Goal: Book appointment/travel/reservation

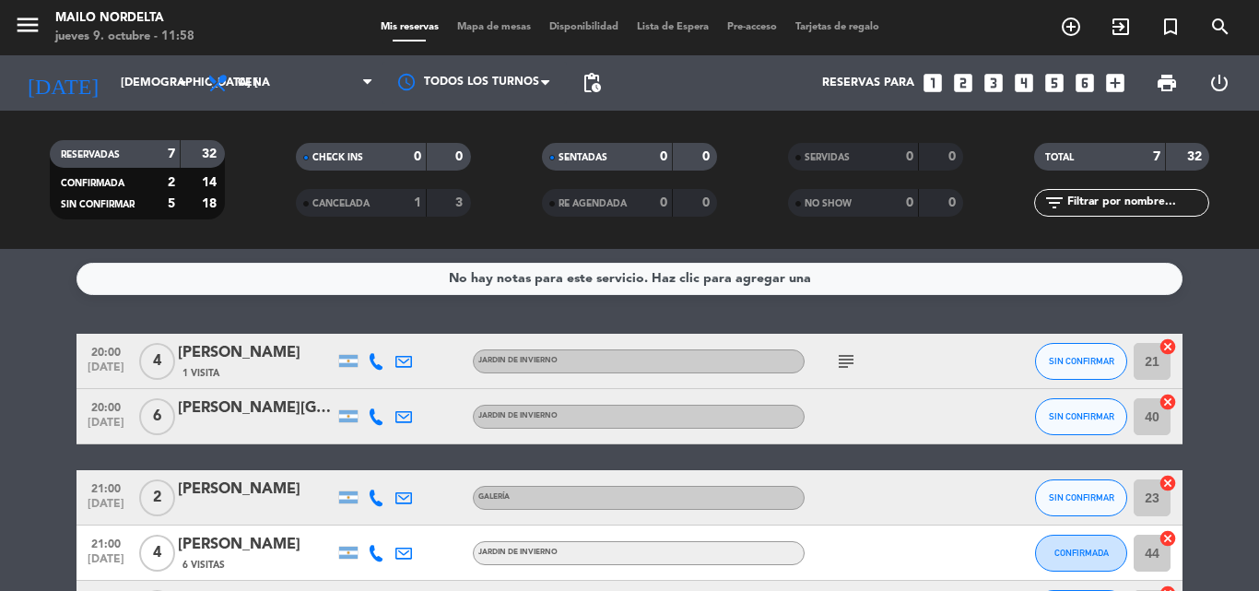
scroll to position [218, 0]
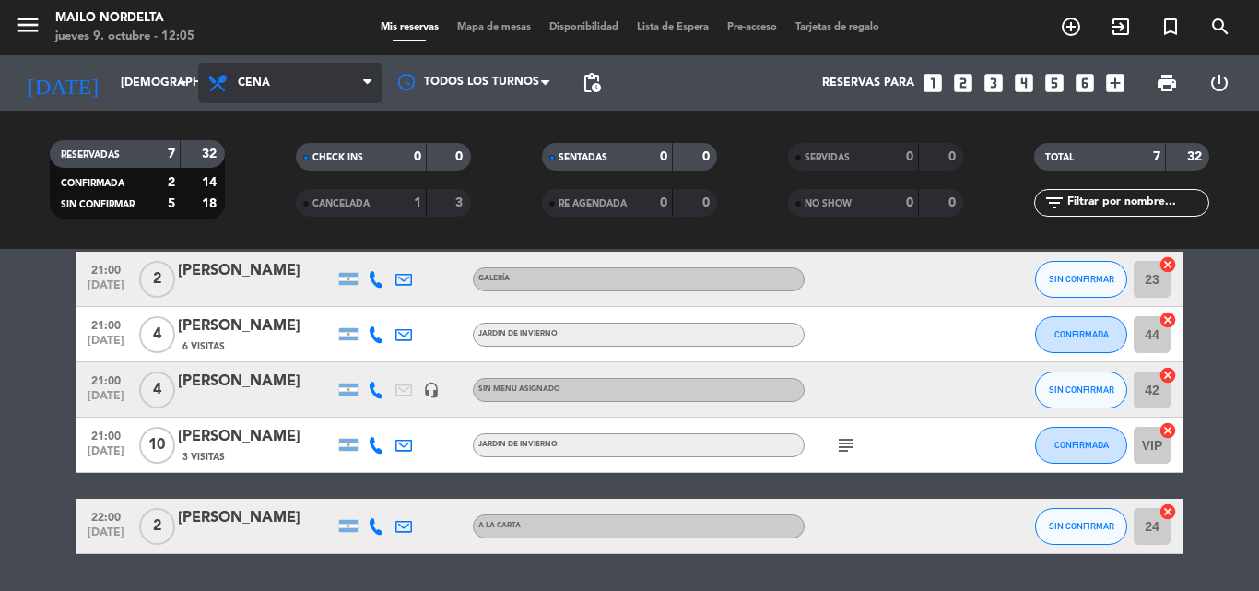
click at [242, 80] on span "Cena" at bounding box center [254, 82] width 32 height 13
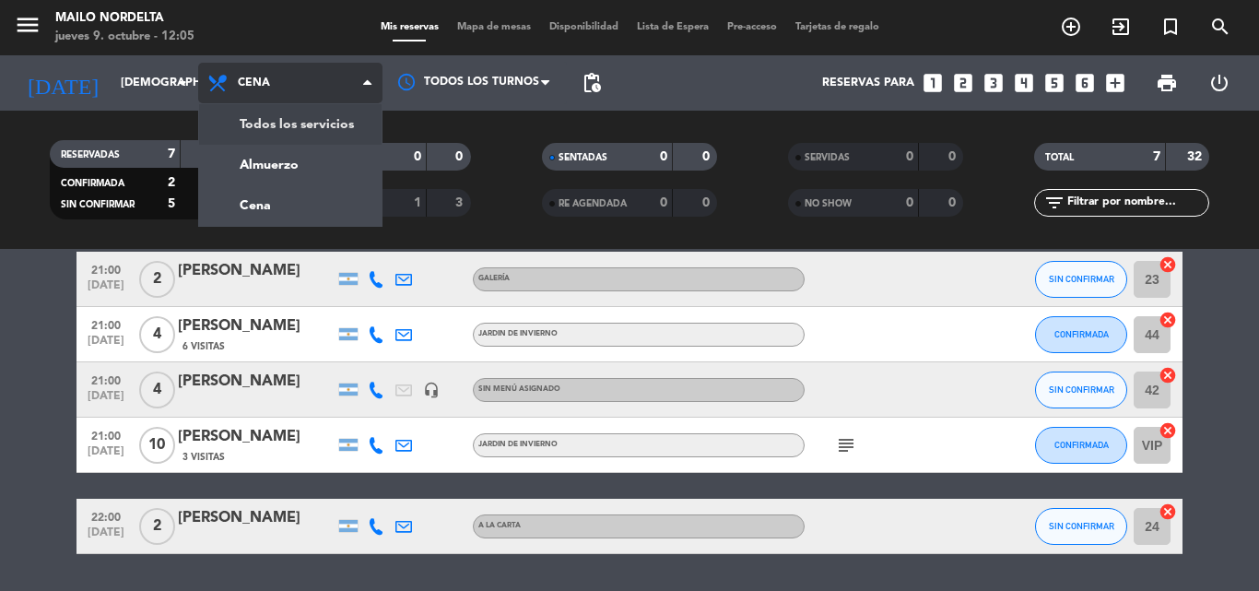
click at [327, 87] on span "Cena" at bounding box center [290, 83] width 184 height 41
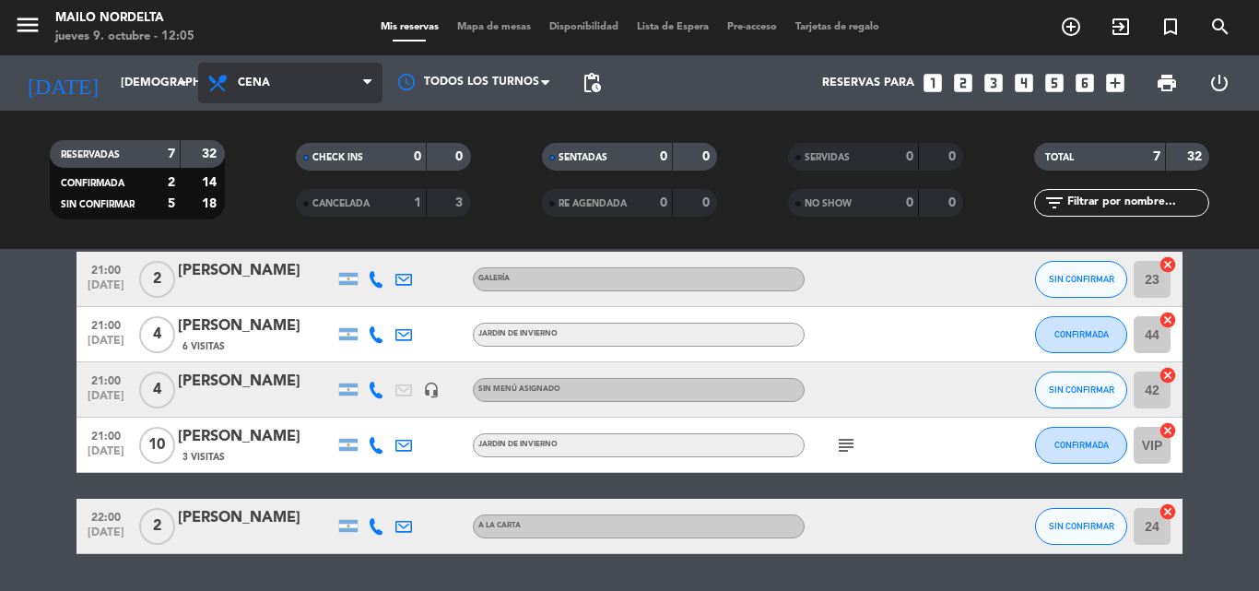
click at [327, 87] on span "Cena" at bounding box center [290, 83] width 184 height 41
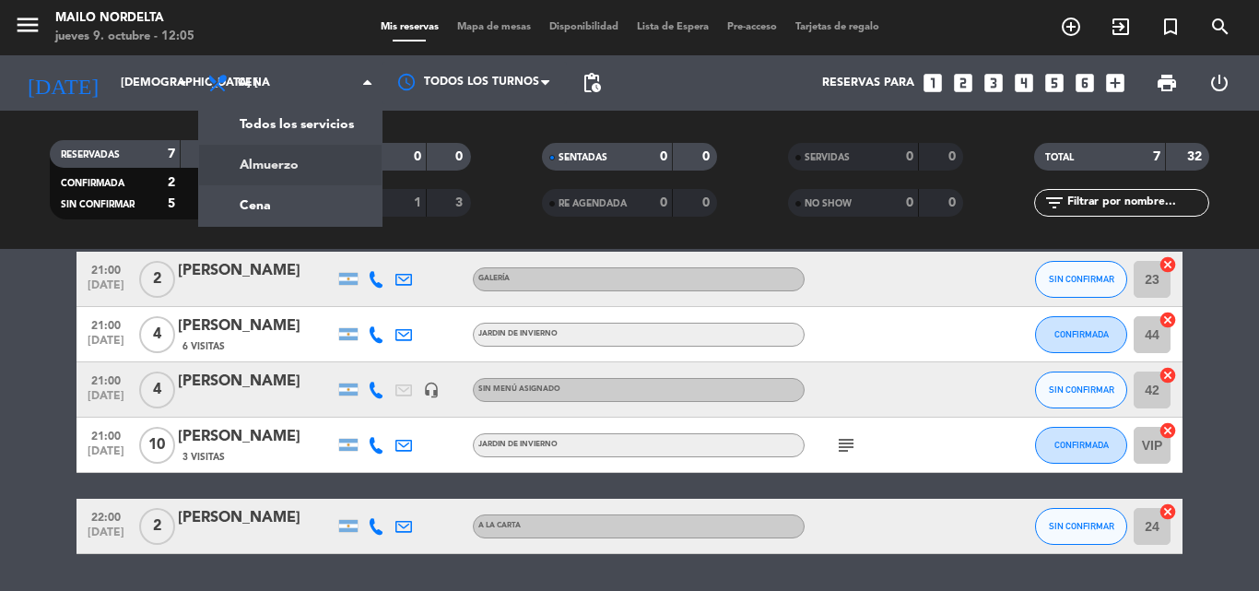
click at [334, 163] on div "menu Mailo Nordelta jueves 9. octubre - 12:05 Mis reservas Mapa de mesas Dispon…" at bounding box center [629, 124] width 1259 height 249
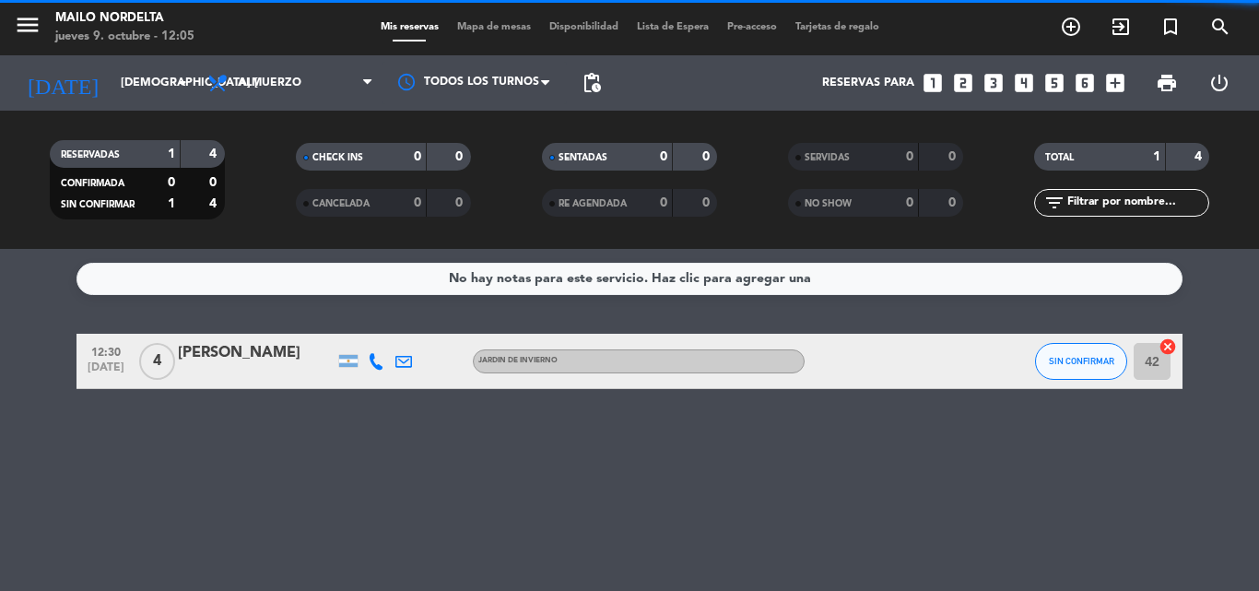
scroll to position [0, 0]
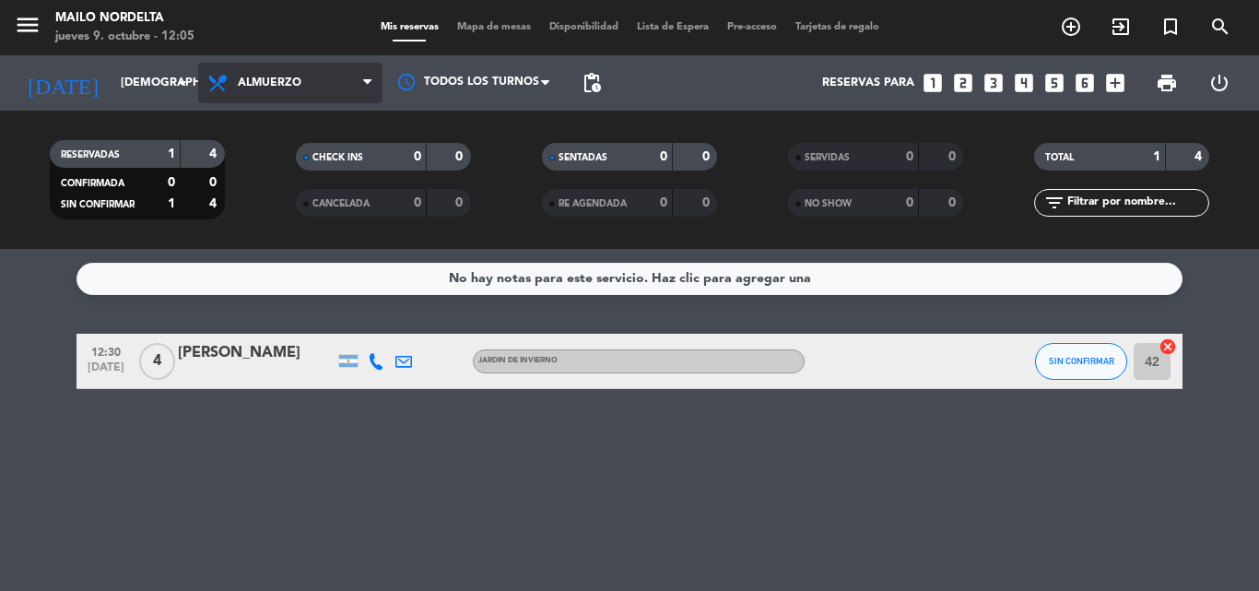
click at [343, 79] on span "Almuerzo" at bounding box center [290, 83] width 184 height 41
click at [295, 207] on div "menu Mailo Nordelta jueves 9. octubre - 12:05 Mis reservas Mapa de mesas Dispon…" at bounding box center [629, 124] width 1259 height 249
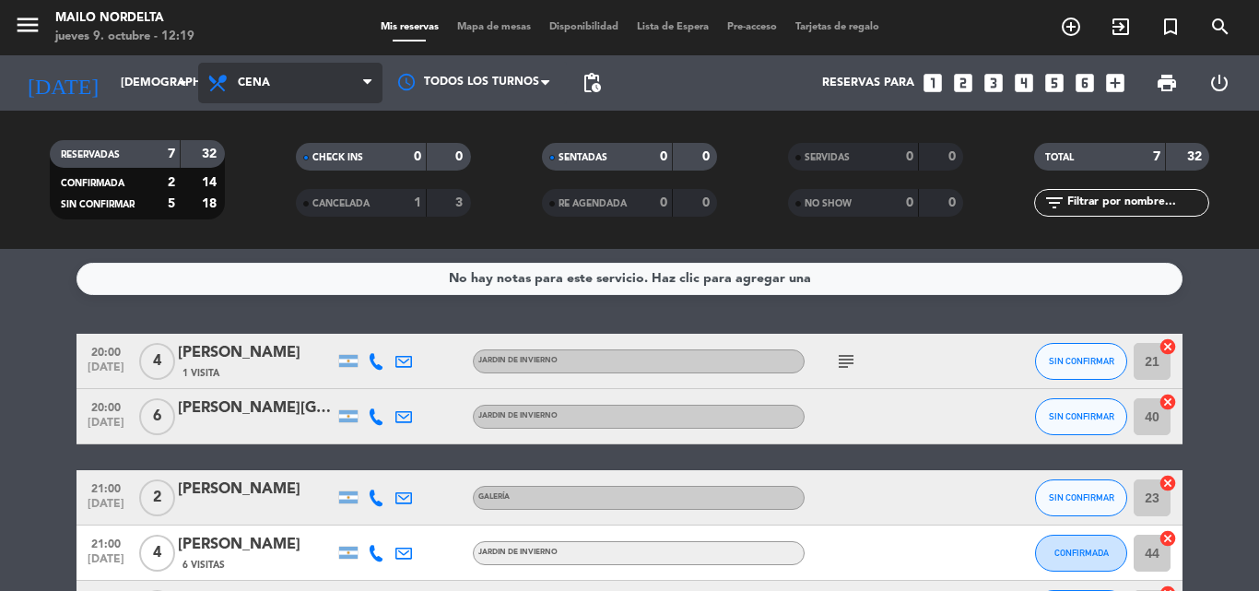
click at [250, 91] on span "Cena" at bounding box center [290, 83] width 184 height 41
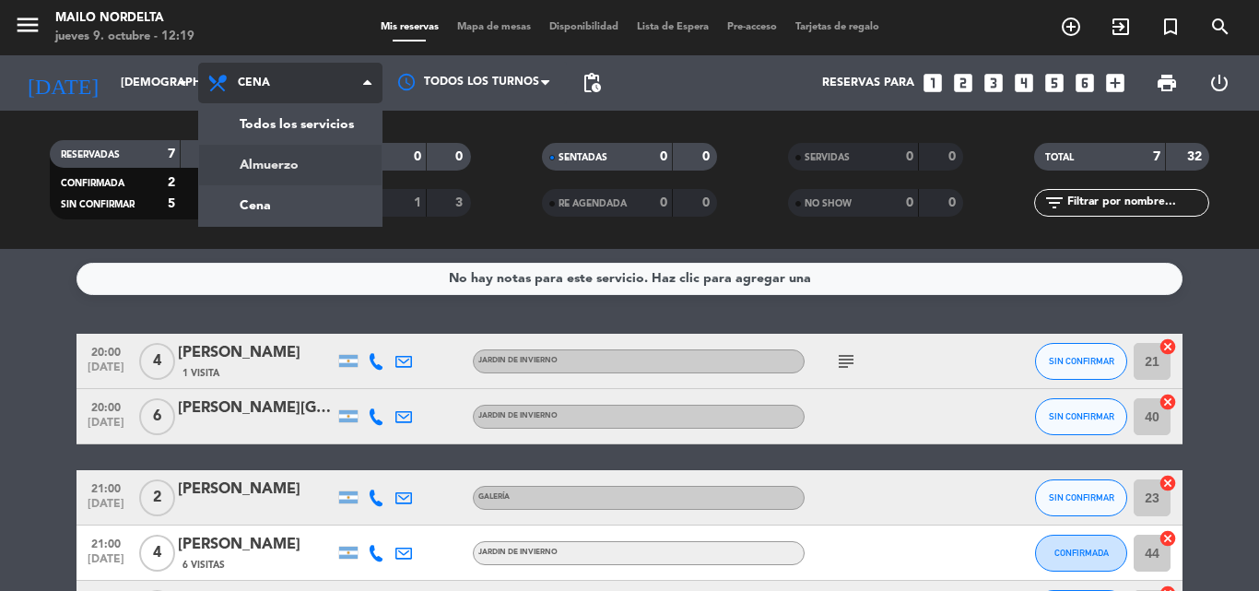
click at [276, 163] on div "menu Mailo Nordelta jueves 9. octubre - 12:19 Mis reservas Mapa de mesas Dispon…" at bounding box center [629, 124] width 1259 height 249
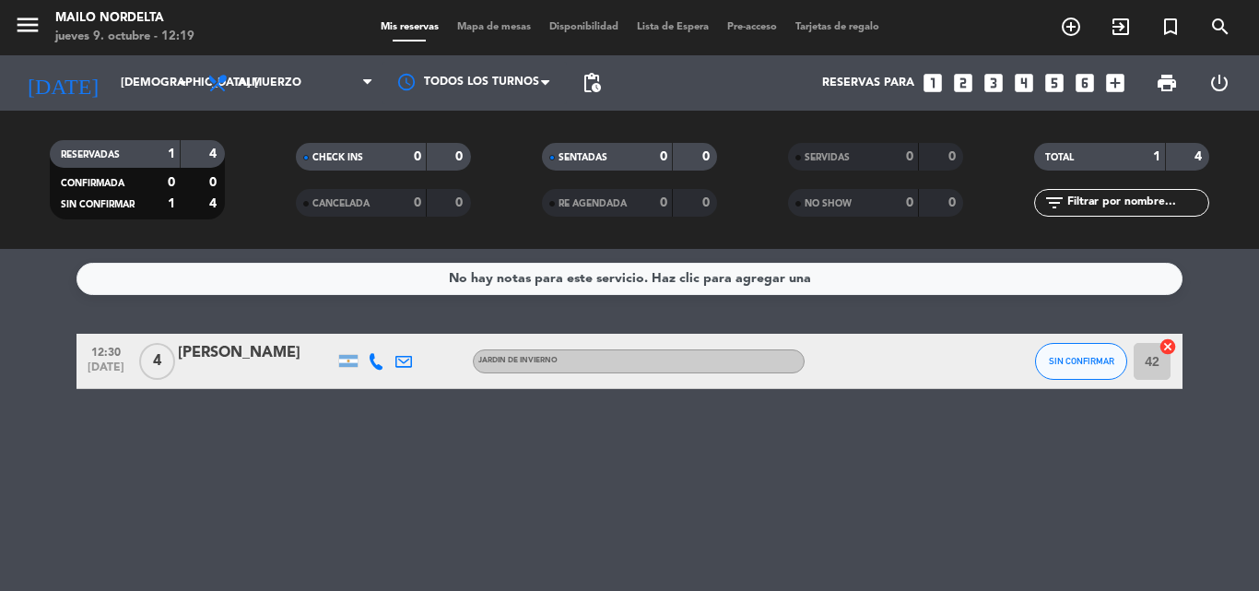
click at [958, 82] on icon "looks_two" at bounding box center [963, 83] width 24 height 24
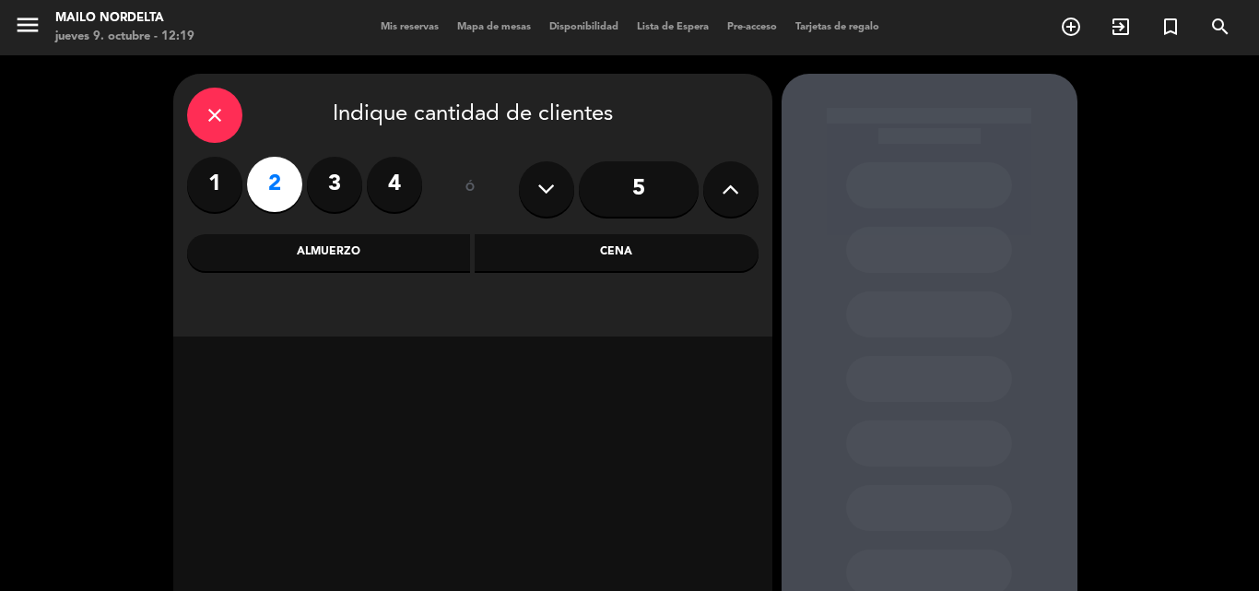
click at [358, 246] on div "Almuerzo" at bounding box center [329, 252] width 284 height 37
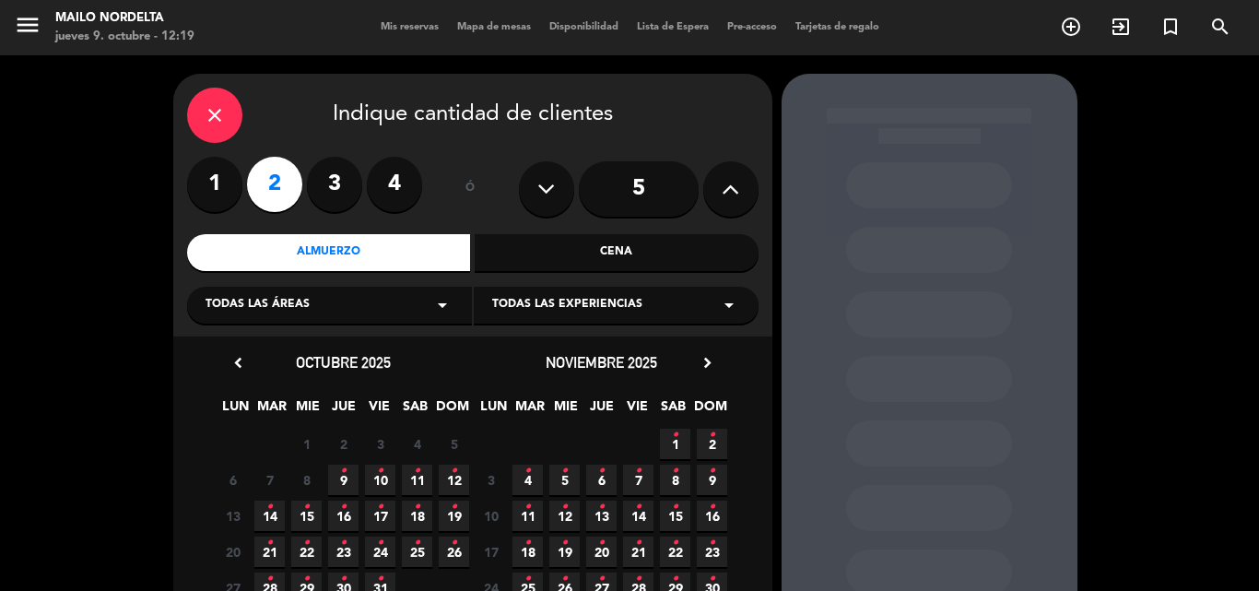
click at [340, 482] on icon "•" at bounding box center [343, 470] width 6 height 29
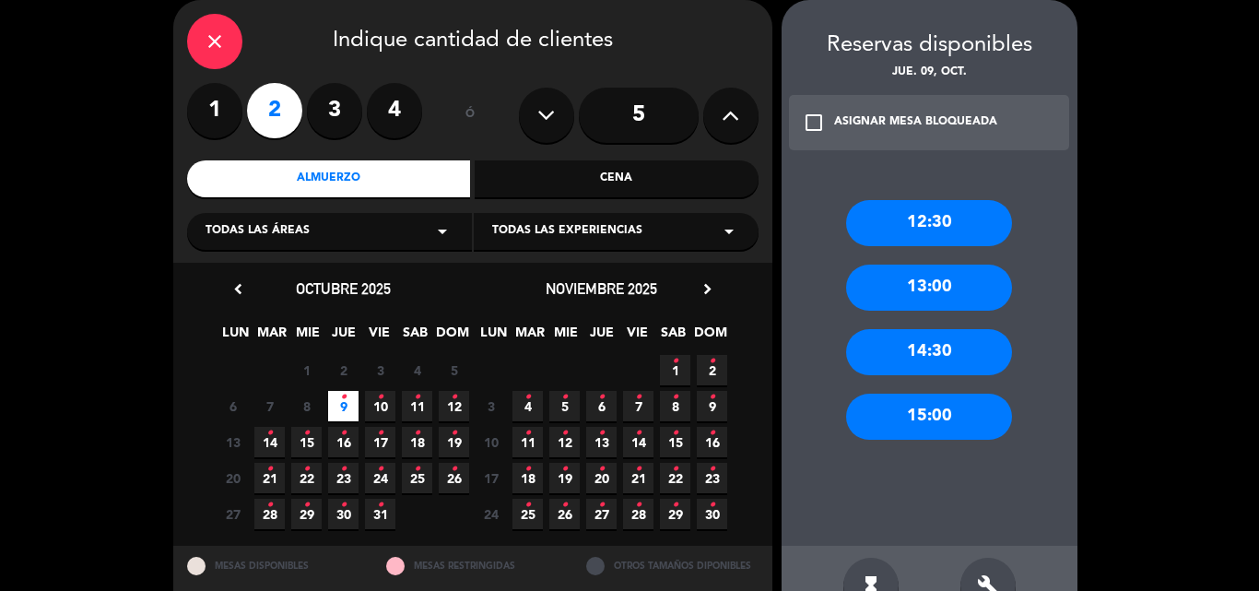
click at [963, 284] on div "13:00" at bounding box center [929, 287] width 166 height 46
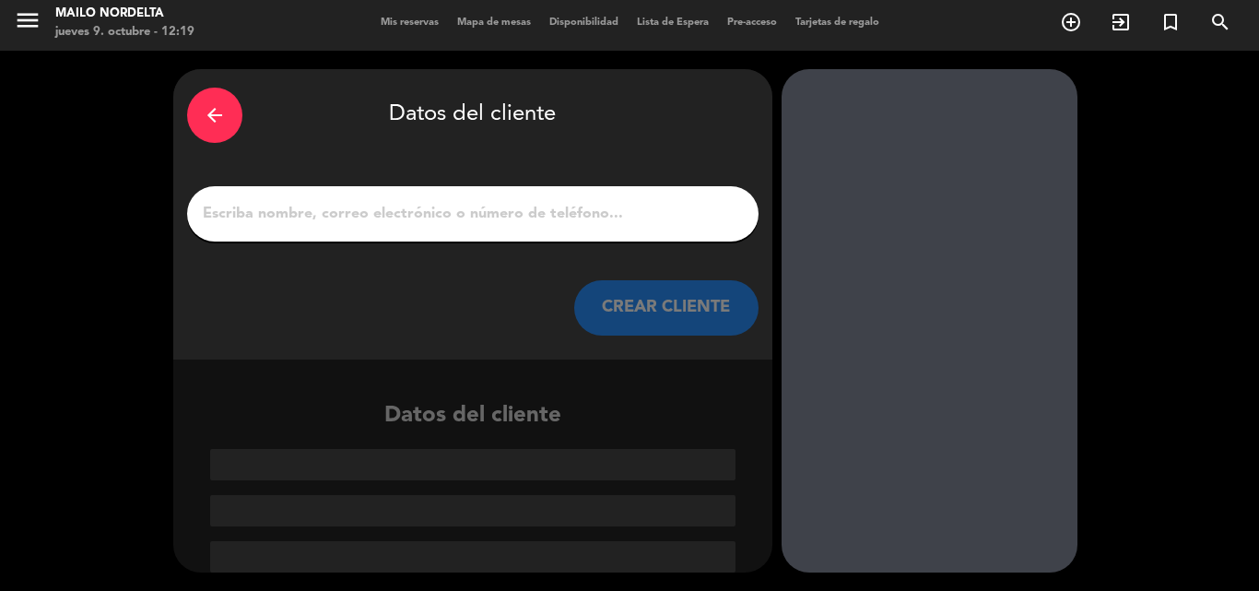
click at [551, 196] on div at bounding box center [472, 213] width 571 height 55
click at [563, 204] on input "1" at bounding box center [473, 214] width 544 height 26
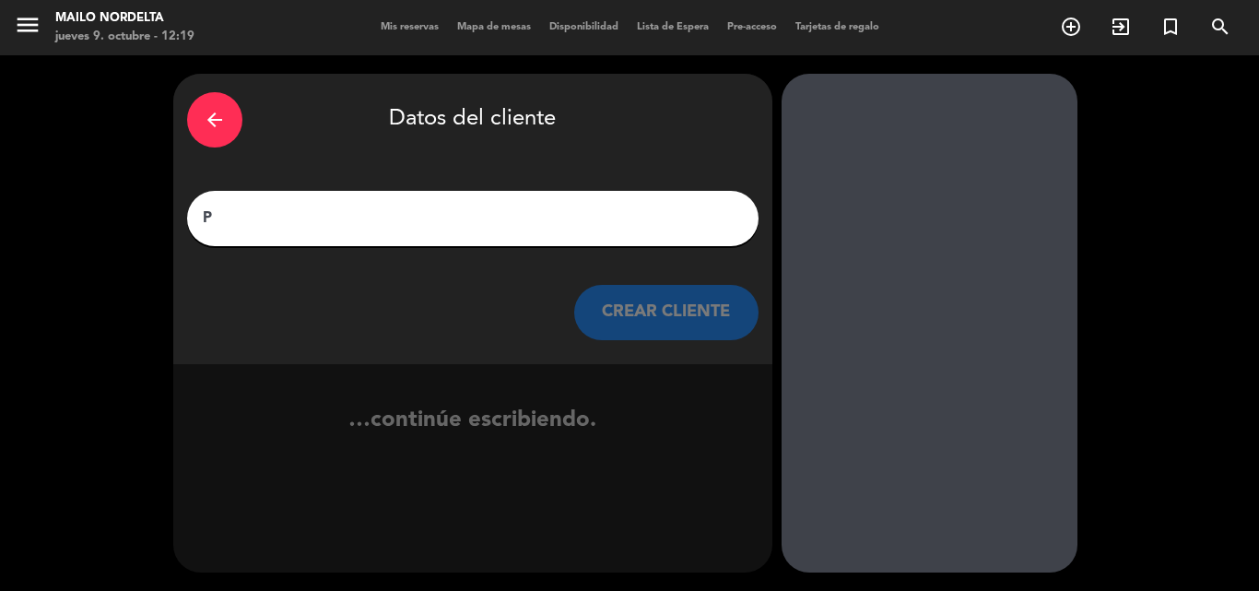
scroll to position [0, 0]
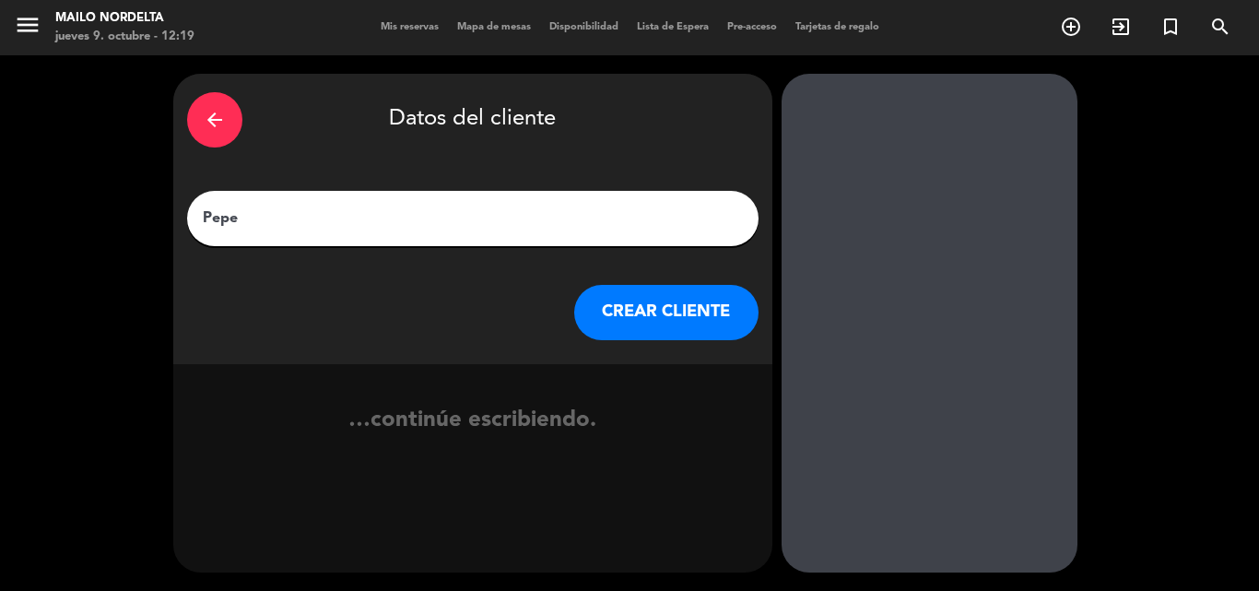
type input "Pepe"
click at [703, 312] on button "CREAR CLIENTE" at bounding box center [666, 312] width 184 height 55
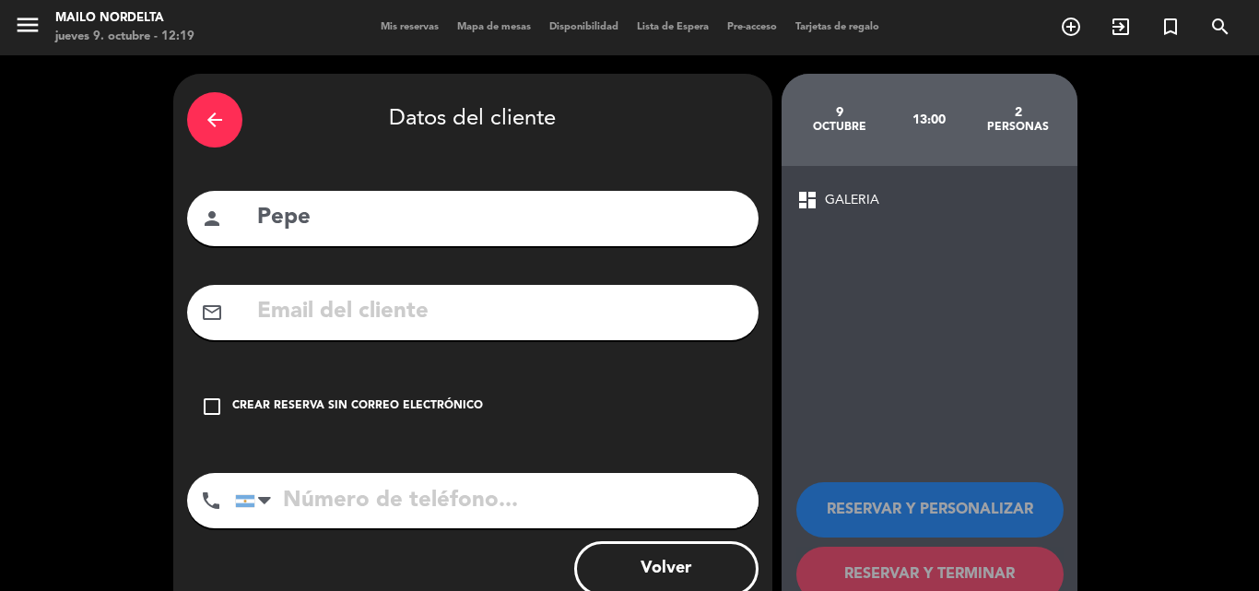
click at [301, 406] on div "Crear reserva sin correo electrónico" at bounding box center [357, 406] width 251 height 18
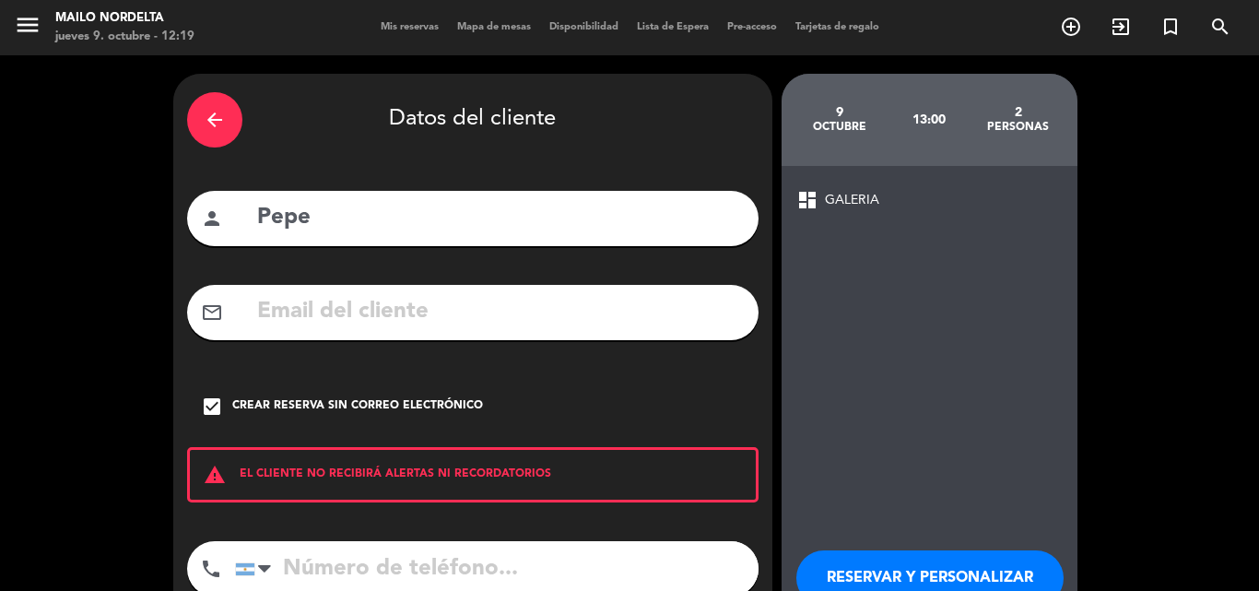
scroll to position [120, 0]
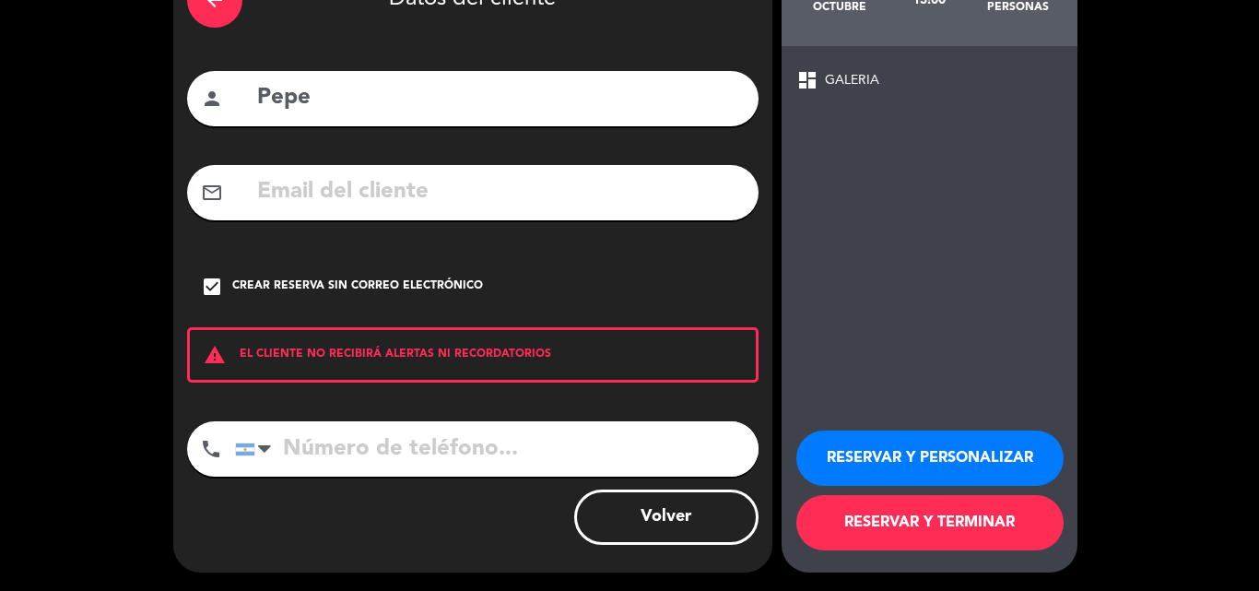
click at [997, 520] on button "RESERVAR Y TERMINAR" at bounding box center [929, 522] width 267 height 55
